Goal: Register for event/course

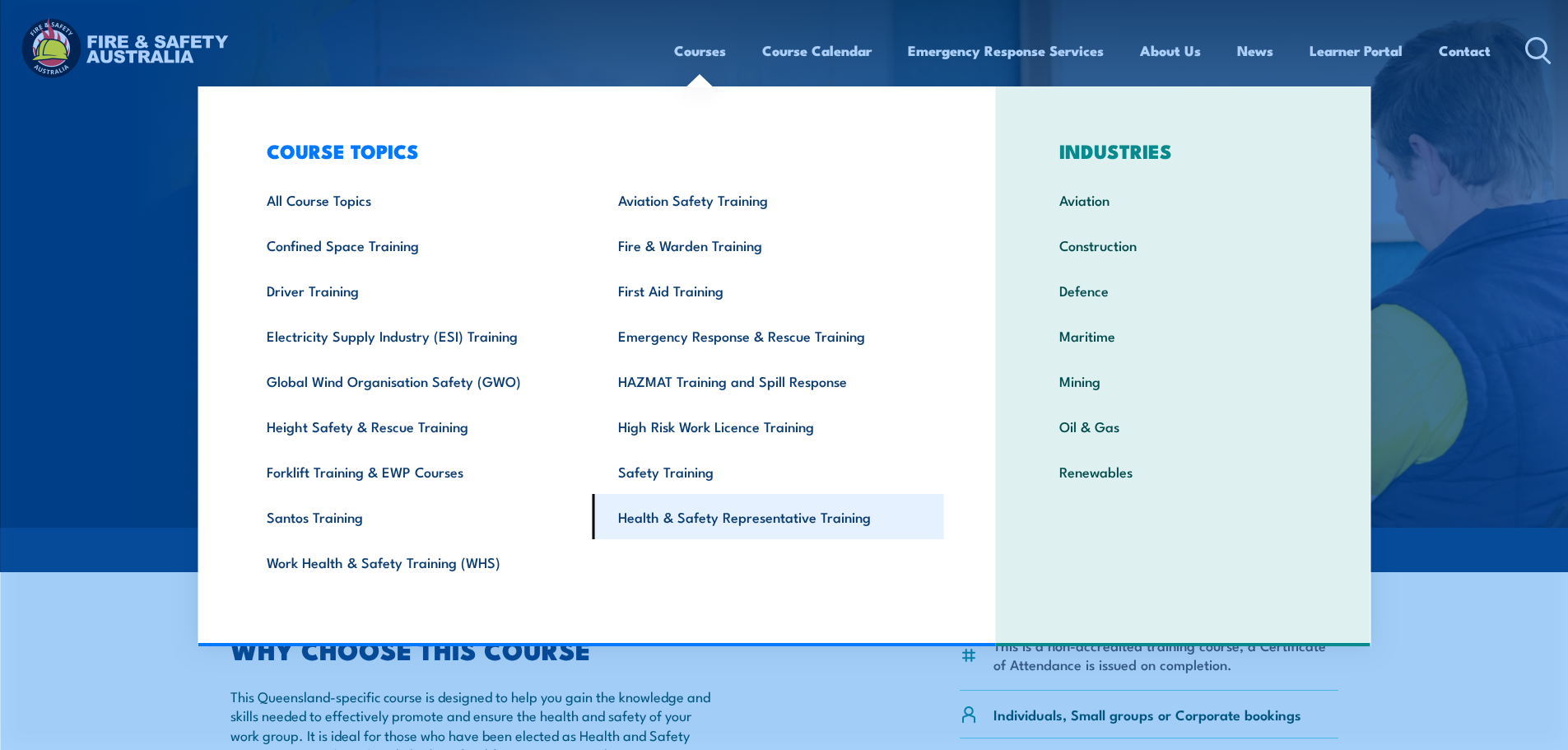
click at [818, 512] on link "Health & Safety Representative Training" at bounding box center [768, 516] width 351 height 45
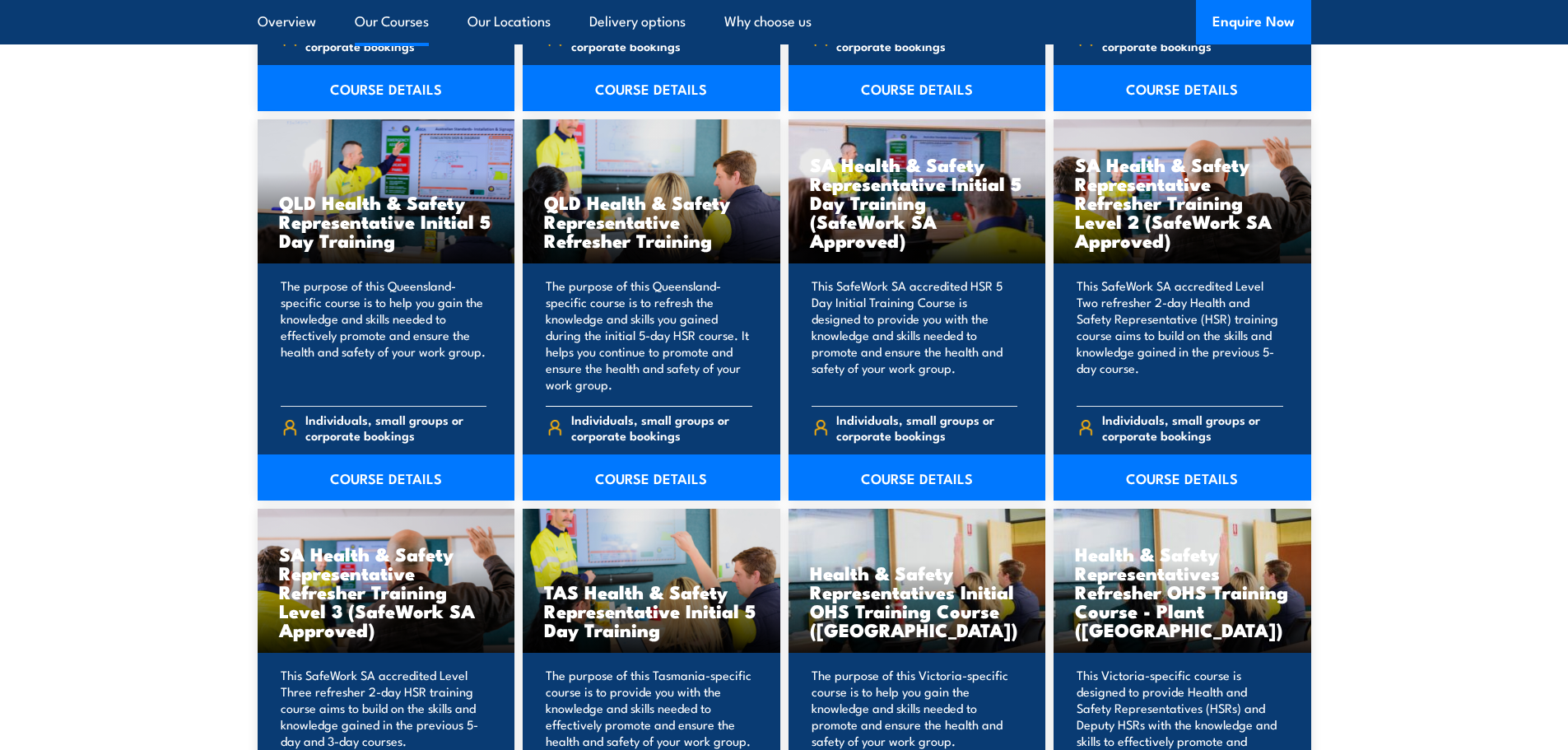
scroll to position [2057, 0]
click at [378, 475] on link "COURSE DETAILS" at bounding box center [386, 478] width 258 height 46
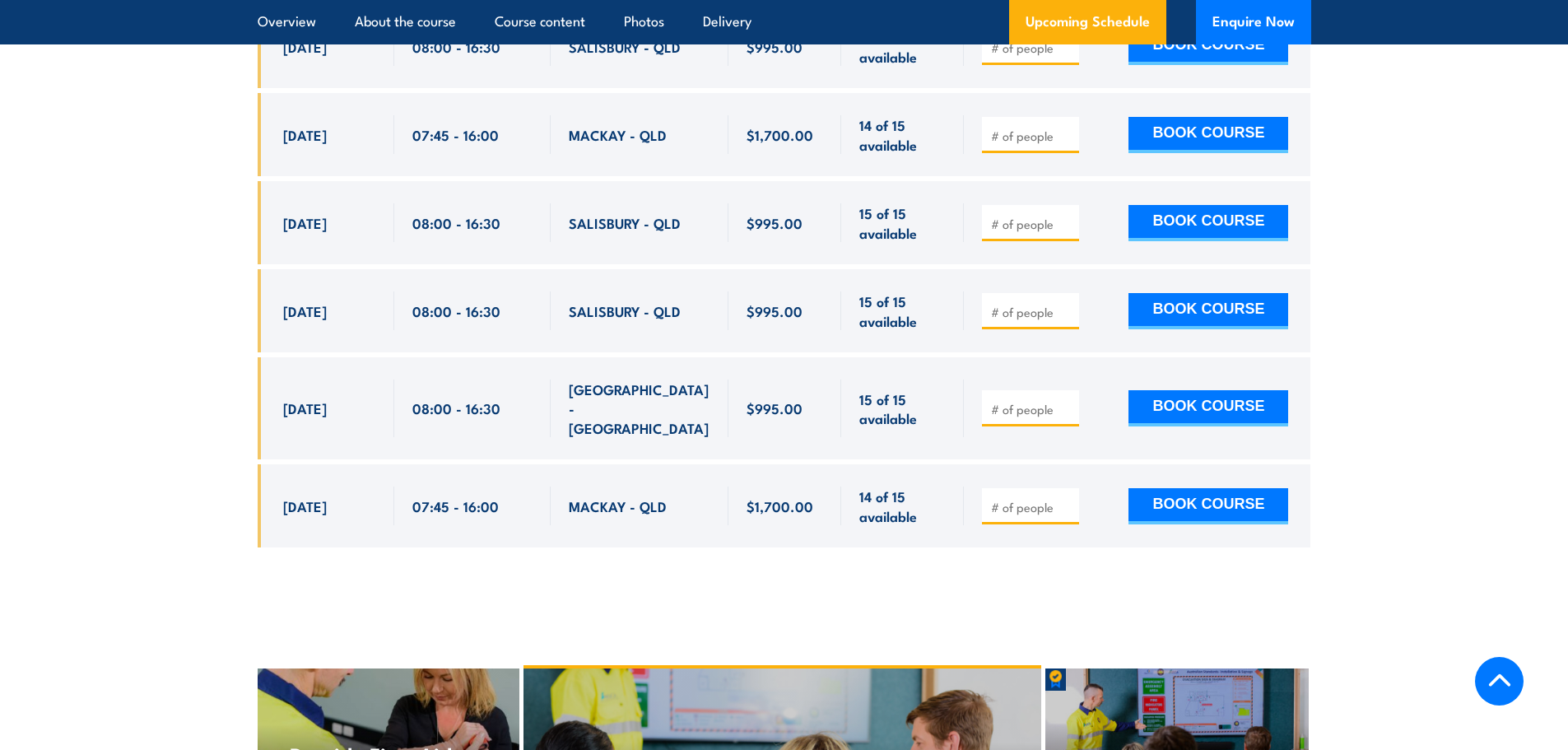
scroll to position [3456, 0]
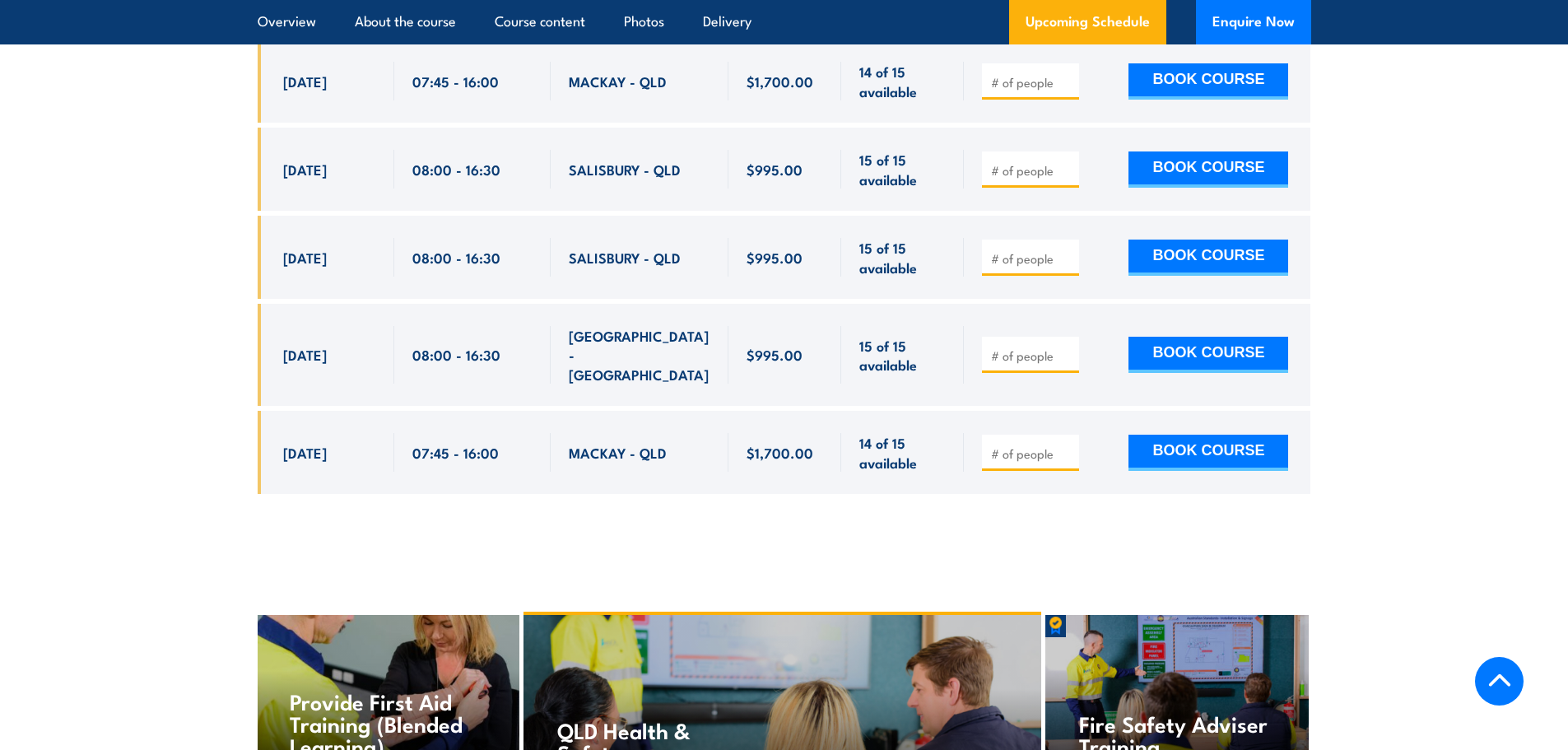
click at [1011, 348] on input "number" at bounding box center [1032, 355] width 82 height 16
click at [1070, 348] on input "1" at bounding box center [1032, 355] width 82 height 16
type input "2"
click at [1070, 348] on input "2" at bounding box center [1032, 355] width 82 height 16
click at [1182, 336] on button "BOOK COURSE" at bounding box center [1208, 354] width 159 height 36
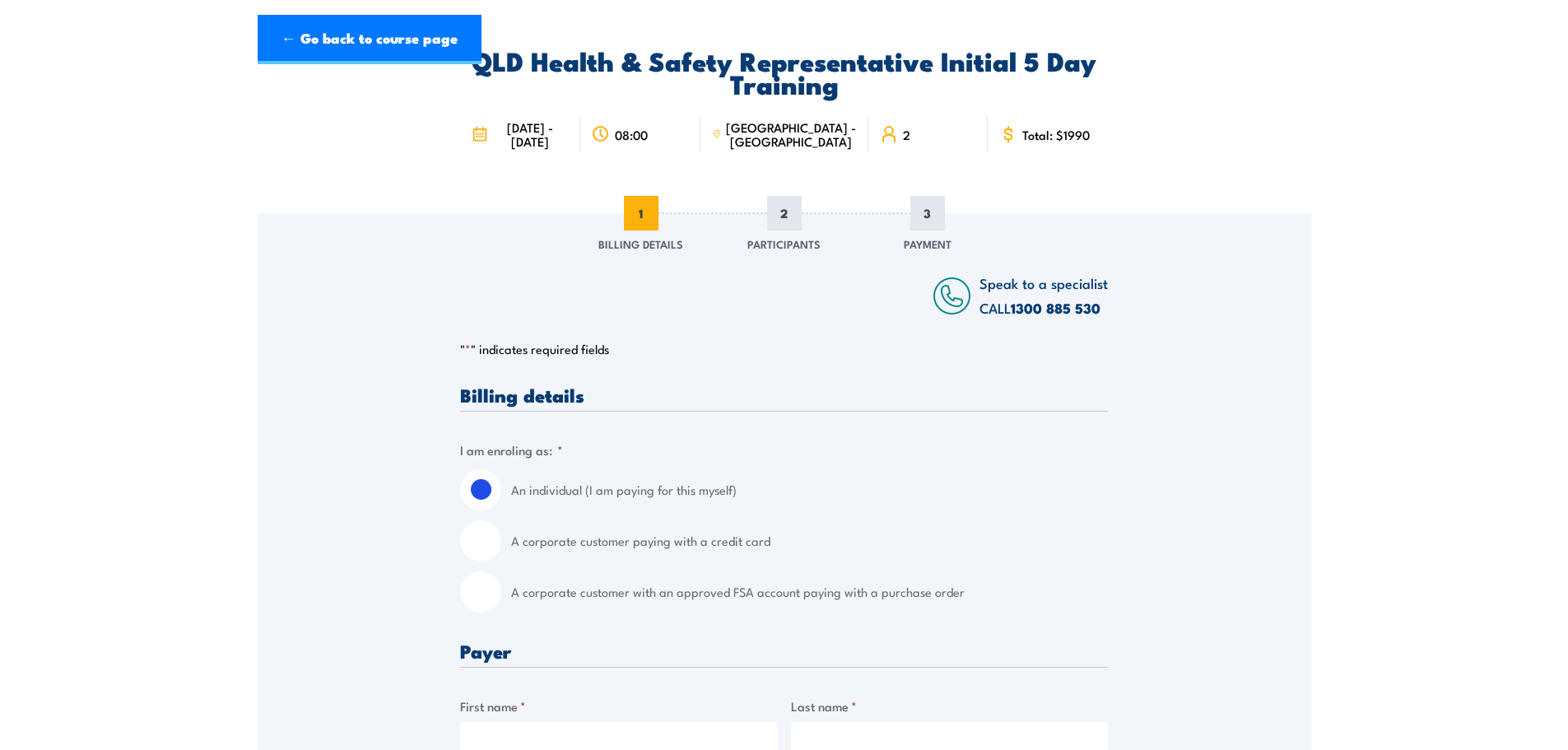
scroll to position [247, 0]
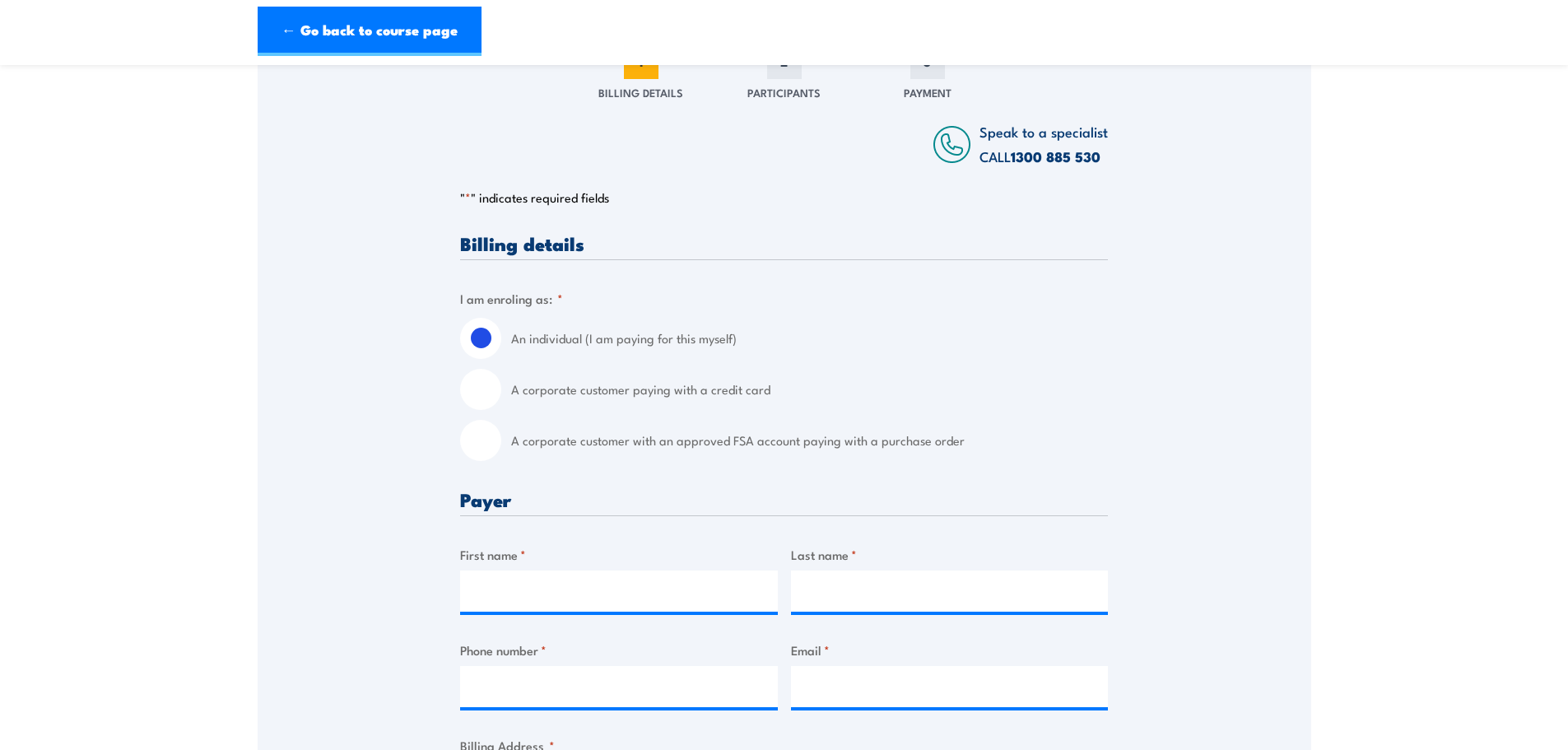
click at [484, 410] on input "A corporate customer paying with a credit card" at bounding box center [480, 390] width 41 height 41
radio input "true"
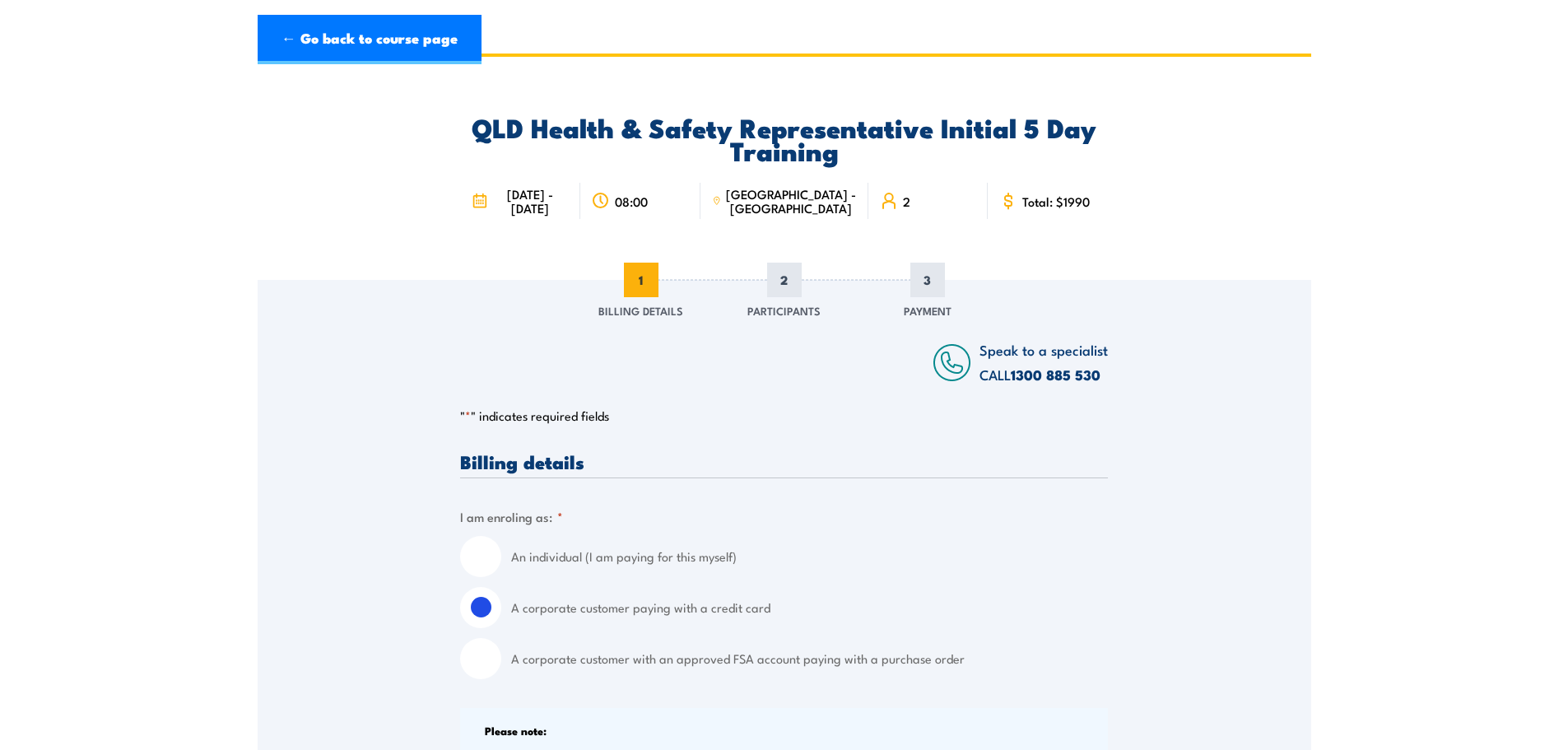
scroll to position [0, 0]
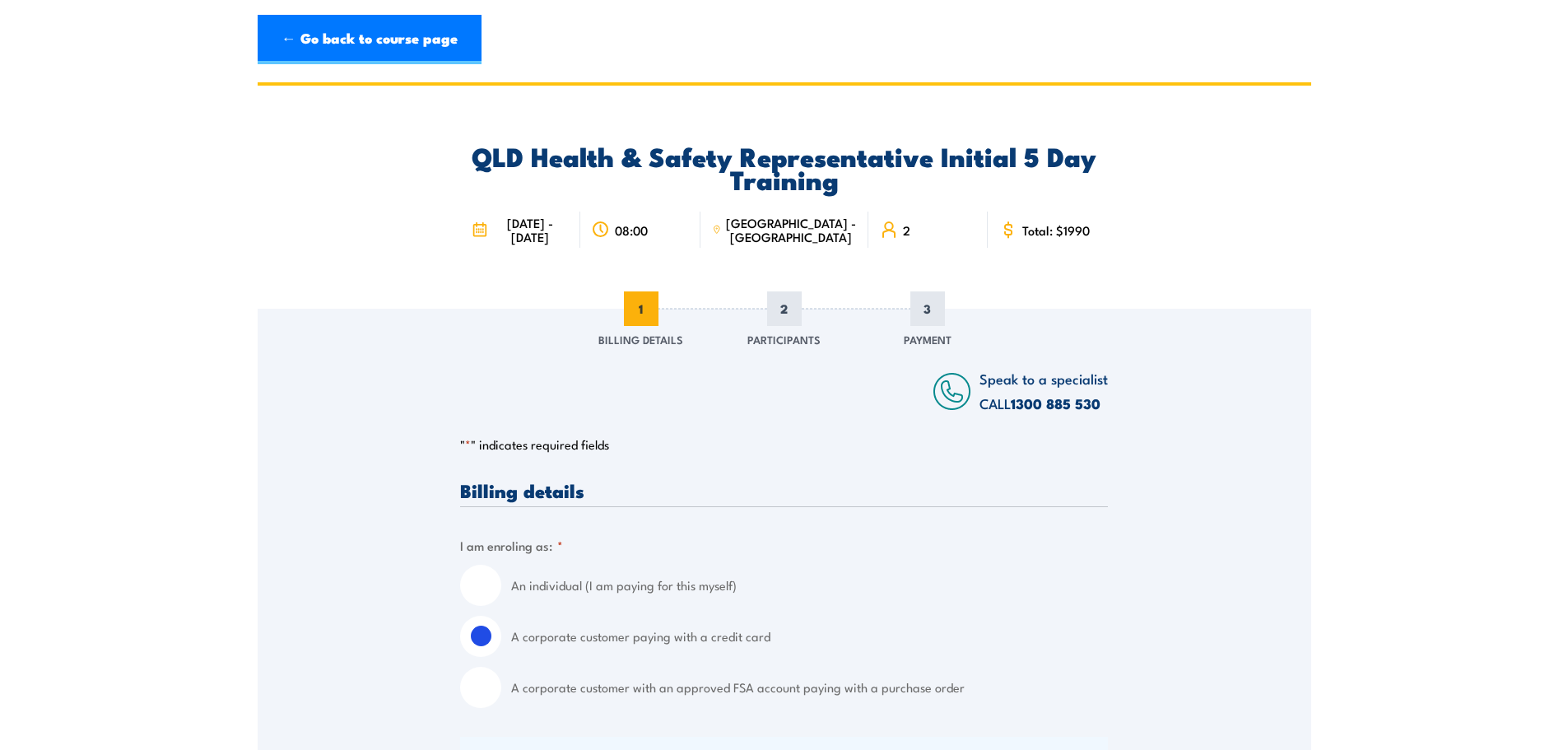
drag, startPoint x: 522, startPoint y: 217, endPoint x: 557, endPoint y: 255, distance: 51.7
click at [557, 243] on span "24 - 28 November 2025" at bounding box center [530, 229] width 76 height 28
click at [482, 307] on div "QLD Health & Safety Representative Initial 5 Day Training 24 - 28 November 2025…" at bounding box center [784, 197] width 647 height 223
drag, startPoint x: 518, startPoint y: 222, endPoint x: 557, endPoint y: 251, distance: 48.6
click at [557, 243] on span "24 - 28 November 2025" at bounding box center [530, 229] width 76 height 28
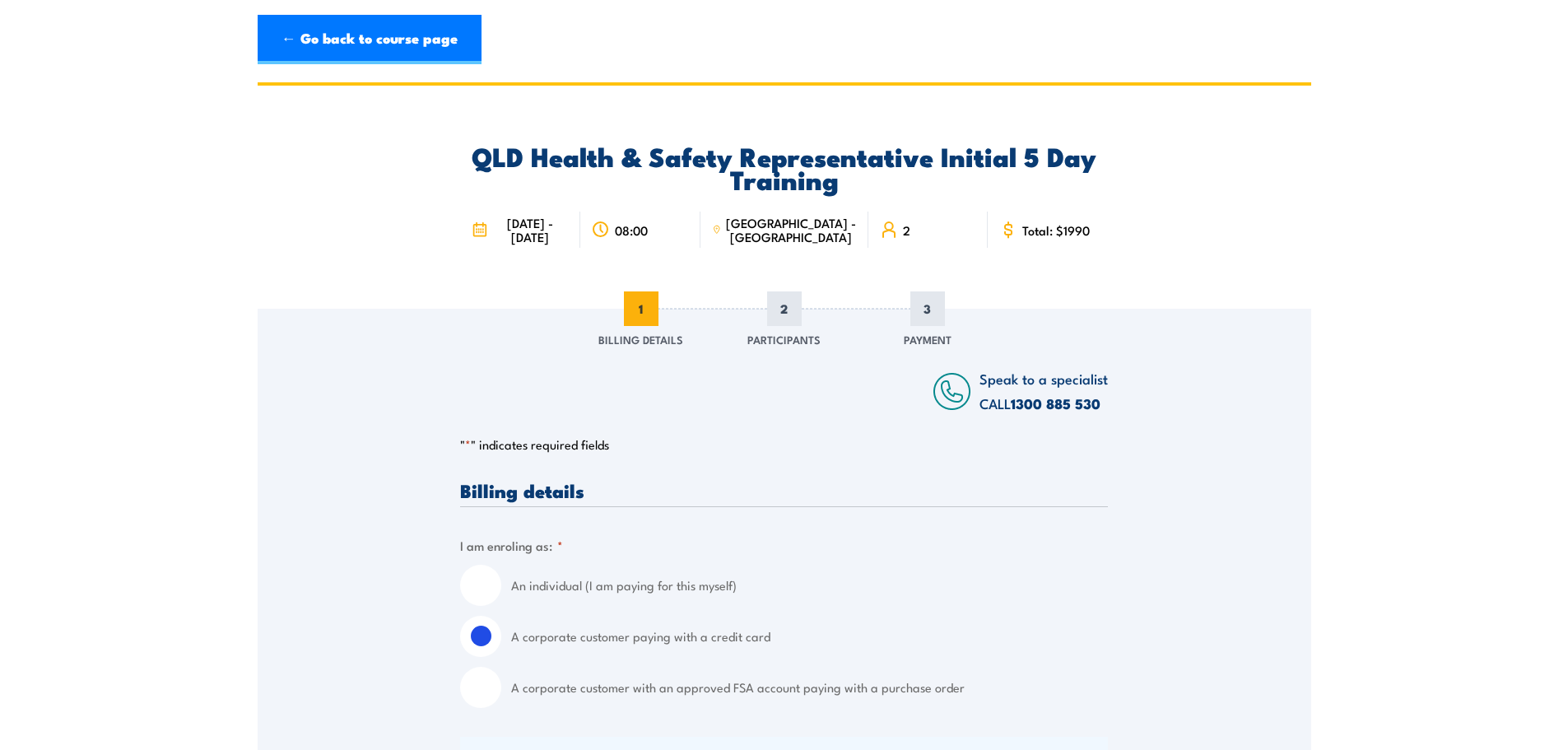
drag, startPoint x: 456, startPoint y: 287, endPoint x: 470, endPoint y: 268, distance: 23.6
click at [456, 285] on div "QLD Health & Safety Representative Initial 5 Day Training 24 - 28 November 2025…" at bounding box center [784, 197] width 1053 height 223
click at [509, 231] on span "24 - 28 November 2025" at bounding box center [530, 229] width 76 height 28
click at [515, 216] on span "24 - 28 November 2025" at bounding box center [530, 229] width 76 height 28
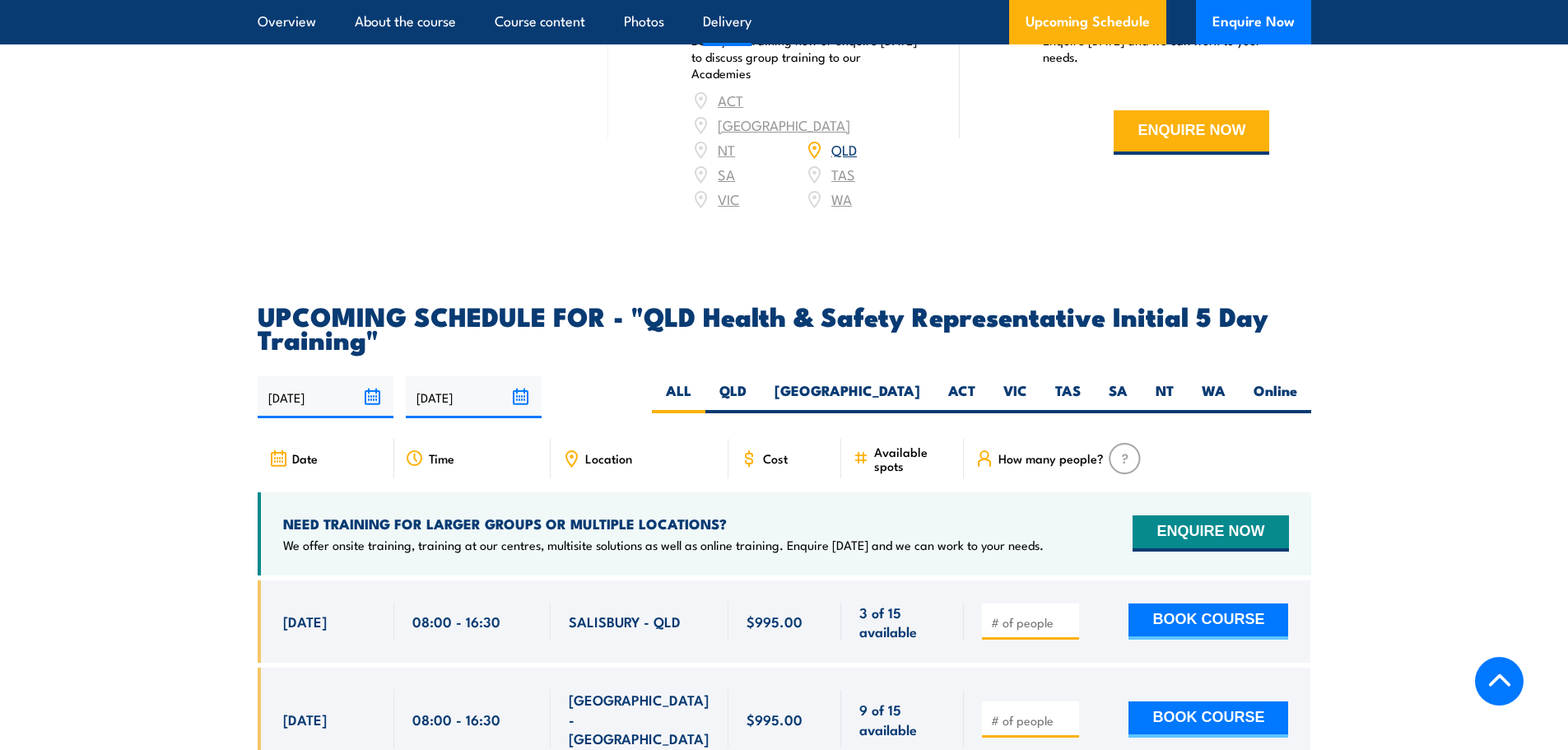
scroll to position [2468, 0]
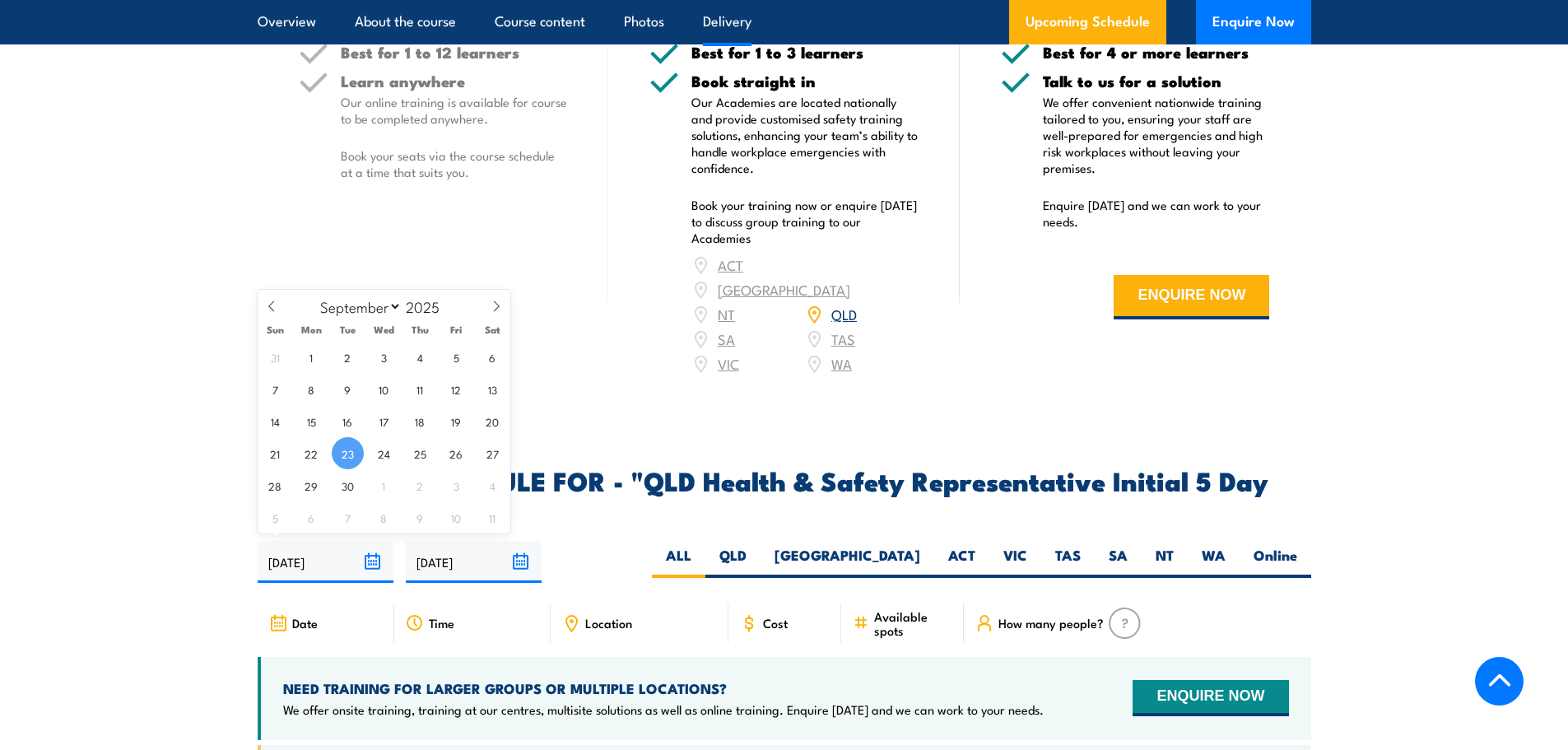
click at [367, 560] on input "[DATE]" at bounding box center [325, 561] width 136 height 42
click at [492, 311] on icon at bounding box center [496, 306] width 11 height 11
select select "9"
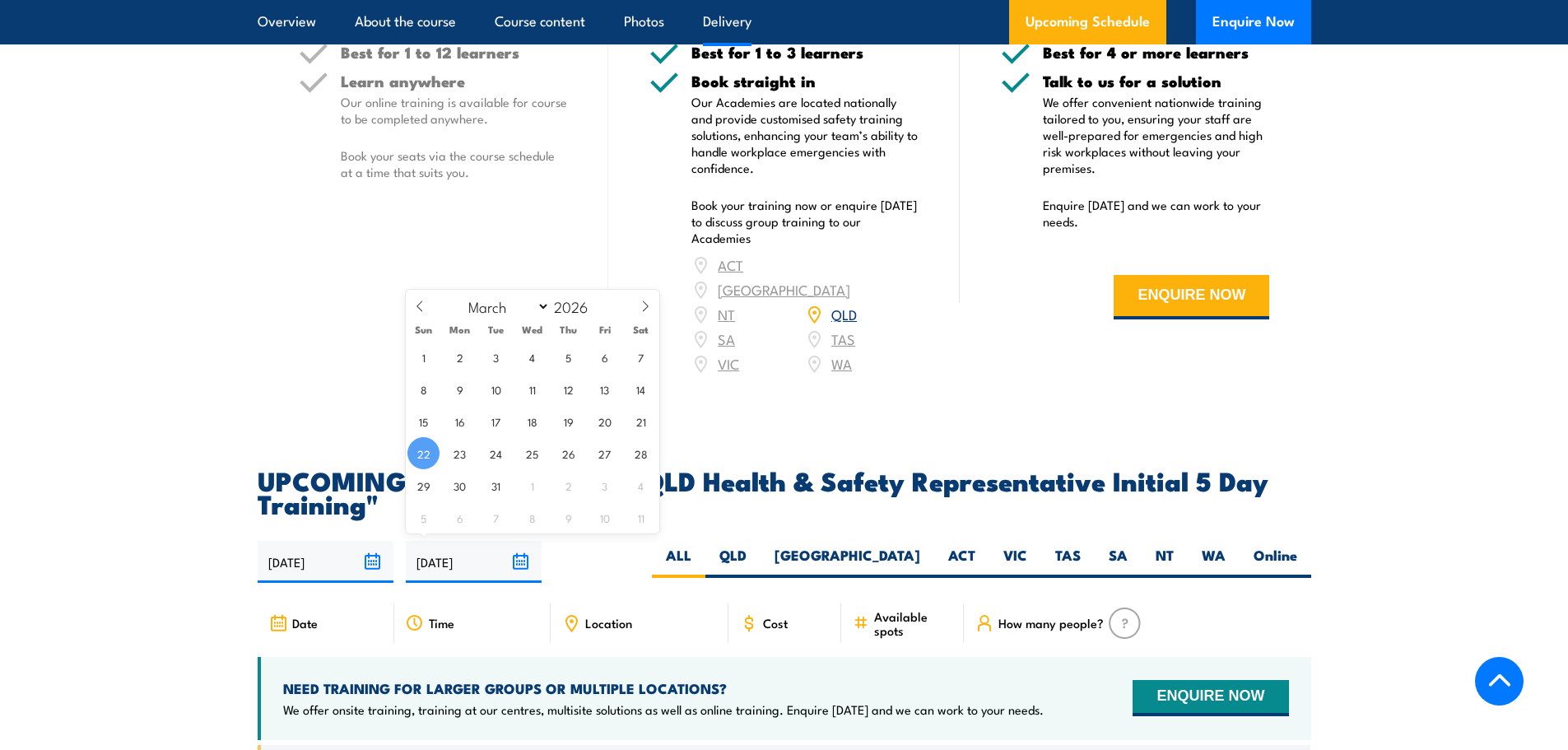
click at [518, 550] on input "22/03/2026" at bounding box center [474, 561] width 136 height 42
click at [645, 307] on icon at bounding box center [645, 306] width 11 height 11
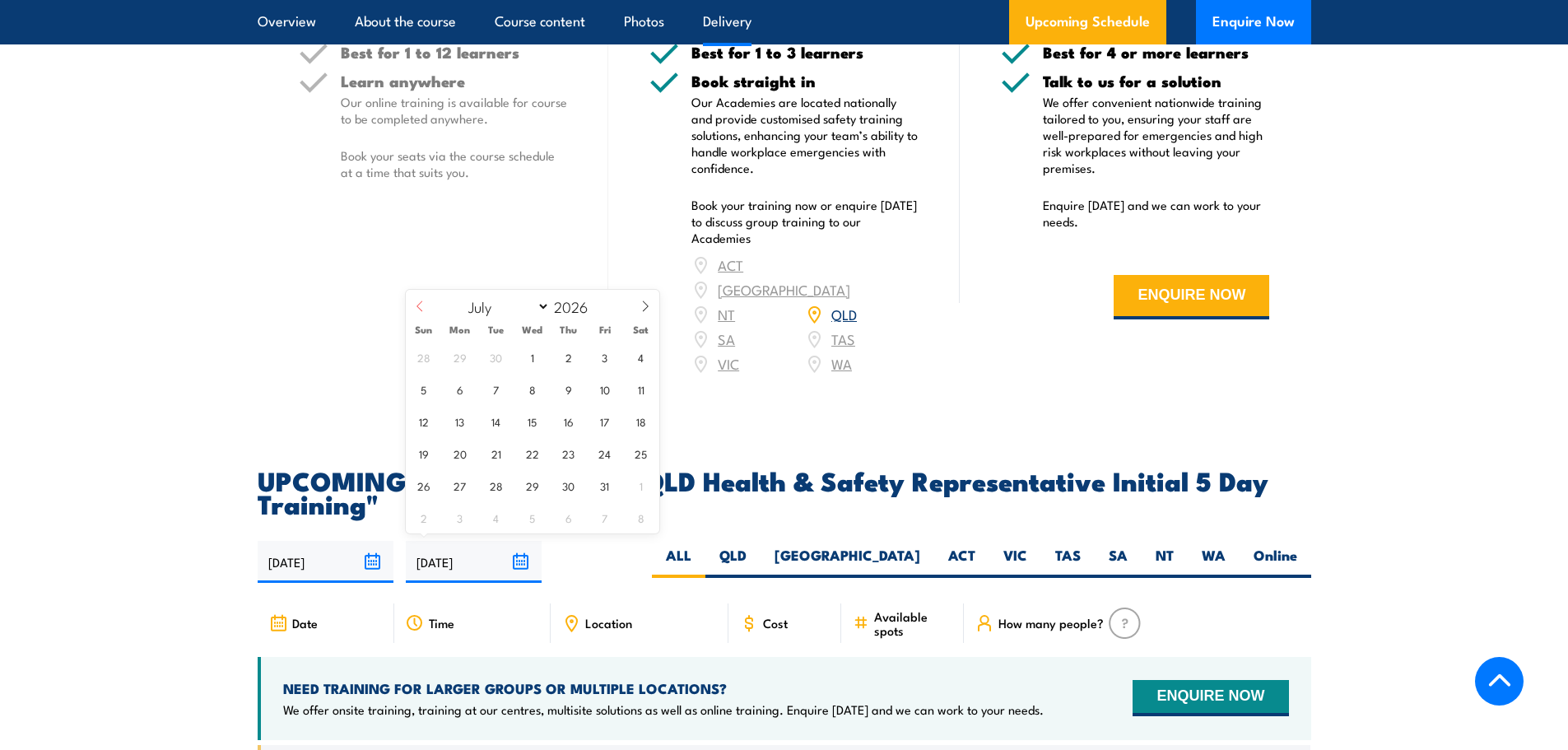
click at [415, 302] on icon at bounding box center [419, 306] width 11 height 11
click at [415, 301] on icon at bounding box center [419, 306] width 11 height 11
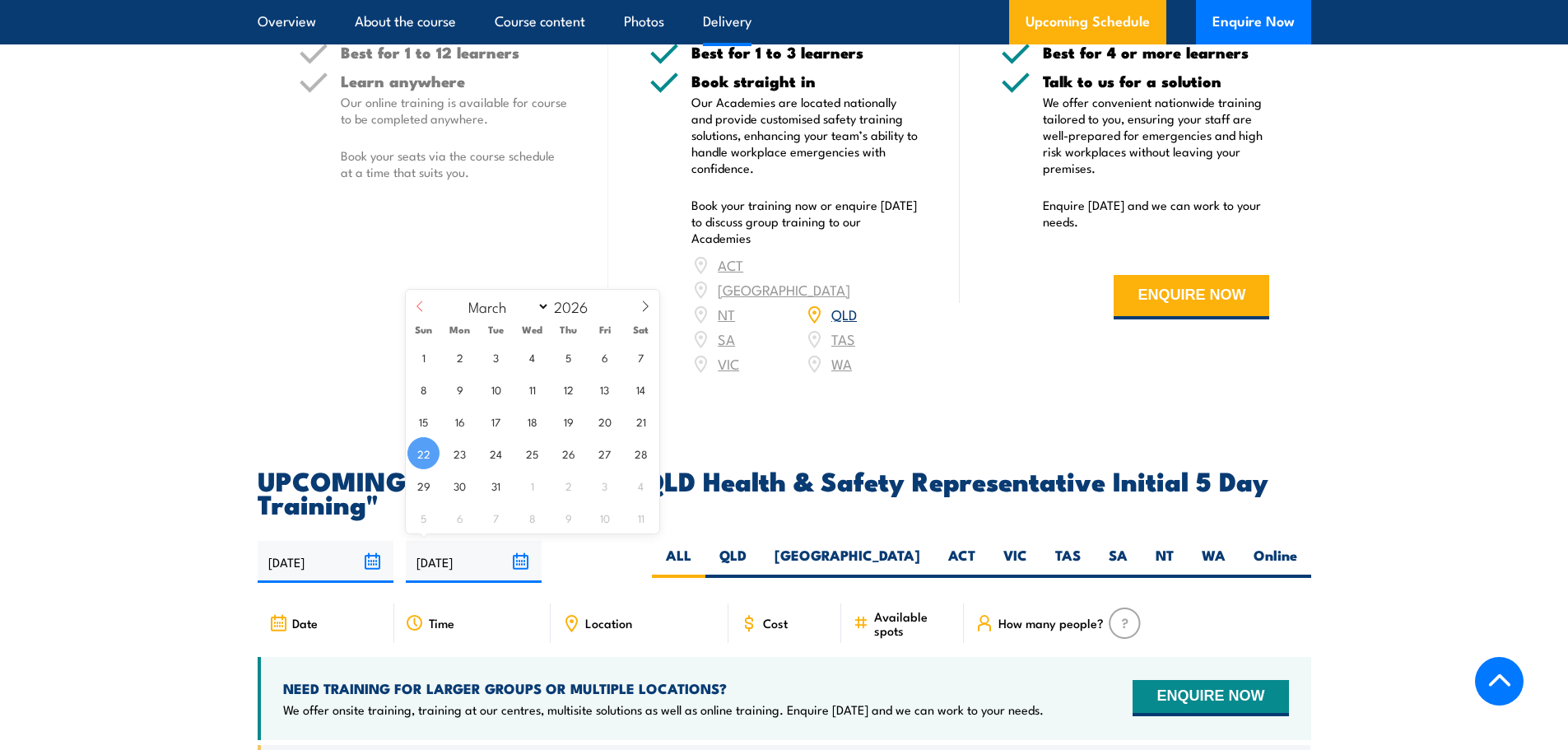
select select "1"
click at [635, 455] on span "28" at bounding box center [640, 452] width 32 height 32
type input "[DATE]"
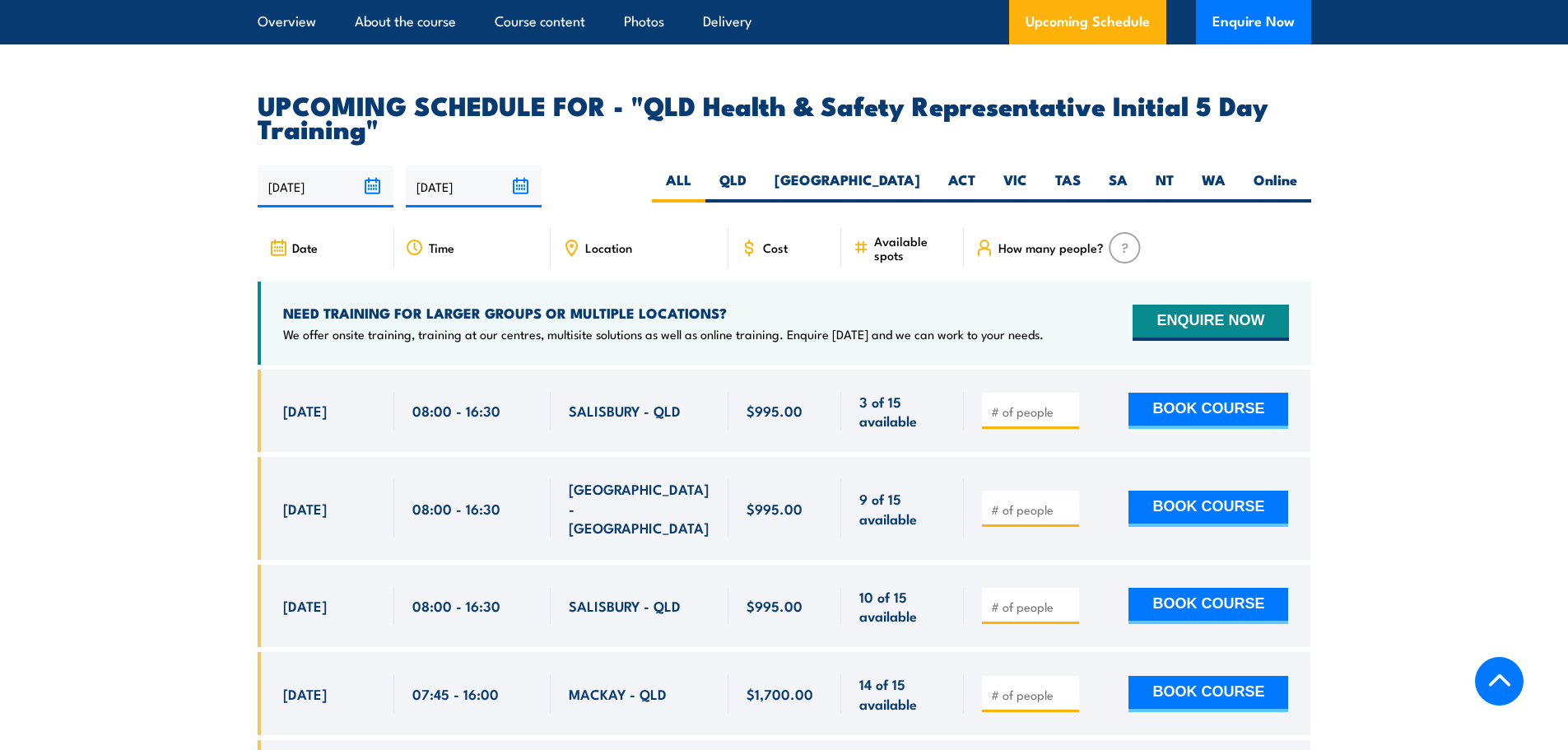
scroll to position [2520, 0]
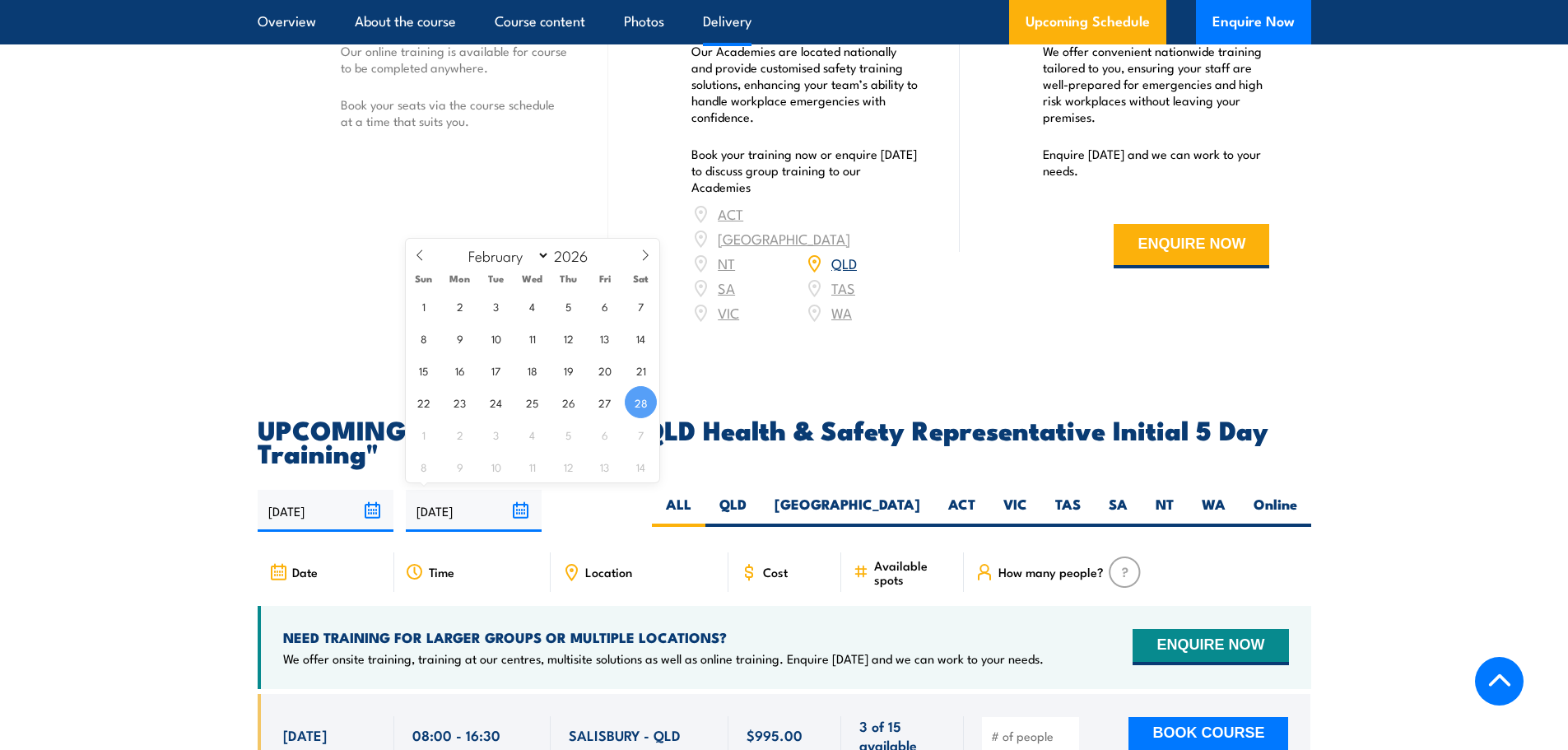
click at [524, 502] on input "[DATE]" at bounding box center [474, 510] width 136 height 42
click at [317, 311] on div "Online Best for 1 to 12 learners Learn anywhere Our online training is availabl…" at bounding box center [433, 102] width 351 height 488
